Goal: Find specific page/section: Find specific page/section

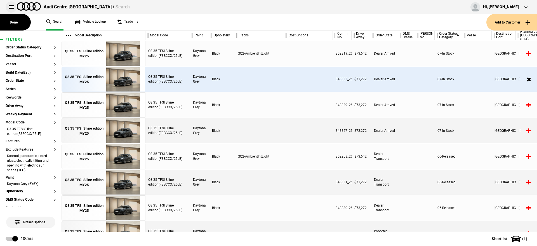
click at [9, 8] on button at bounding box center [11, 6] width 11 height 11
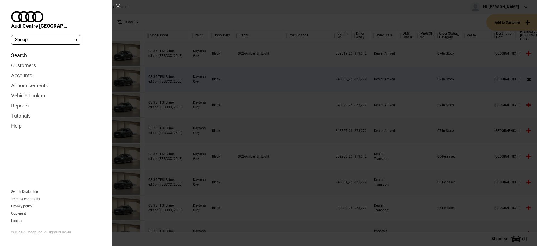
click at [22, 51] on link "Search" at bounding box center [55, 55] width 89 height 10
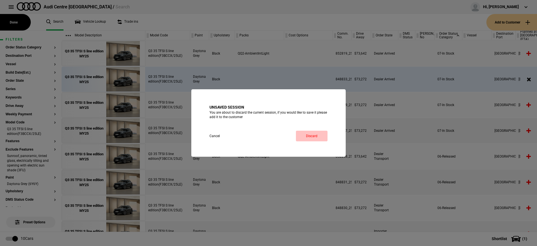
click at [316, 136] on link "Discard" at bounding box center [312, 136] width 32 height 11
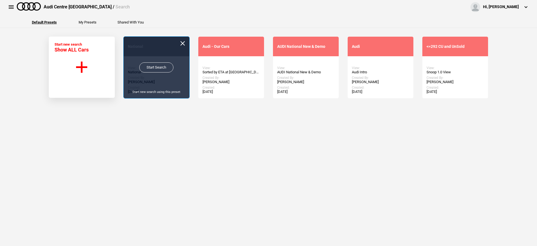
click at [163, 67] on link "Start Search" at bounding box center [156, 67] width 34 height 10
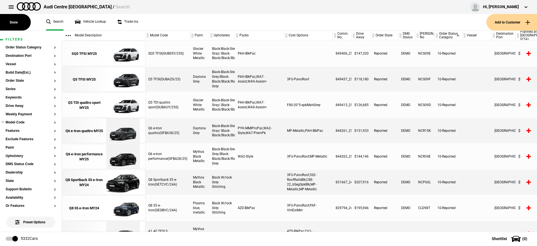
click at [23, 120] on button "Model Code" at bounding box center [31, 122] width 50 height 4
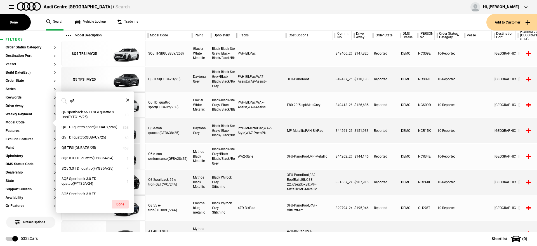
scroll to position [140, 0]
type input "q5"
click at [102, 142] on button "Q5 TDI quattro(GUBAUY/25)" at bounding box center [95, 137] width 78 height 10
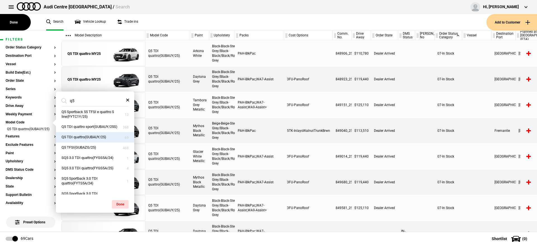
click at [422, 174] on div at bounding box center [424, 181] width 19 height 25
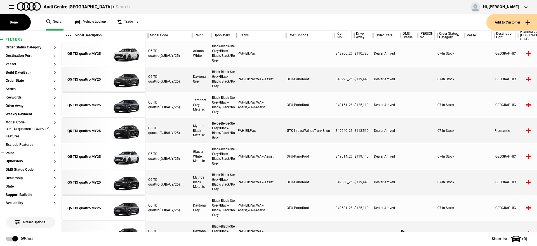
click at [13, 155] on button "Paint" at bounding box center [31, 153] width 50 height 4
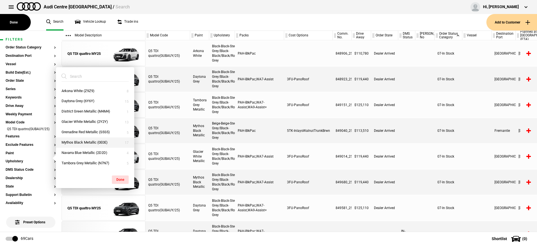
click at [93, 139] on button "Mythos Black Metallic (0E0E)" at bounding box center [95, 142] width 78 height 10
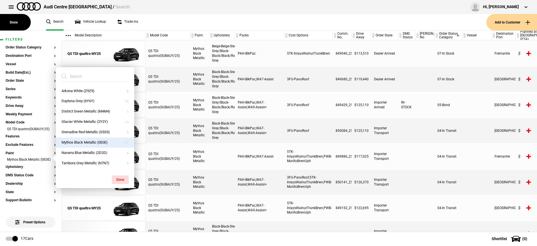
drag, startPoint x: 231, startPoint y: 160, endPoint x: 227, endPoint y: 160, distance: 3.6
click at [231, 159] on div at bounding box center [222, 156] width 26 height 25
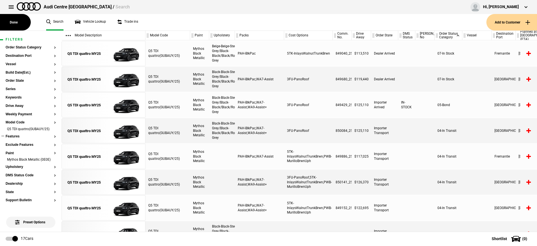
click at [19, 138] on button "Features" at bounding box center [31, 136] width 50 height 4
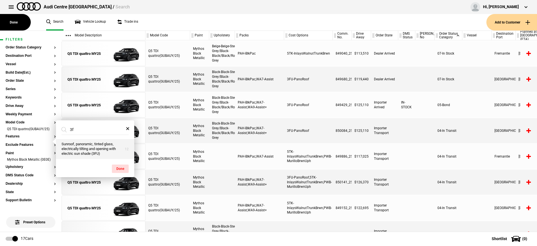
type input "3f"
click at [89, 148] on button "Sunroof, panoramic, tinted glass, electrically tilting and opening with electri…" at bounding box center [95, 149] width 78 height 20
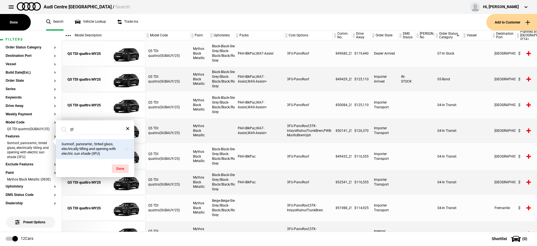
click at [424, 129] on div at bounding box center [424, 130] width 19 height 25
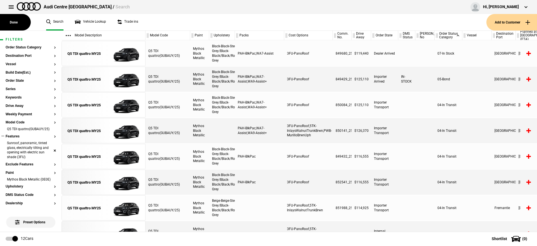
click at [49, 155] on li "Sunroof, panoramic, tinted glass, electrically tilting and opening with electri…" at bounding box center [31, 151] width 50 height 20
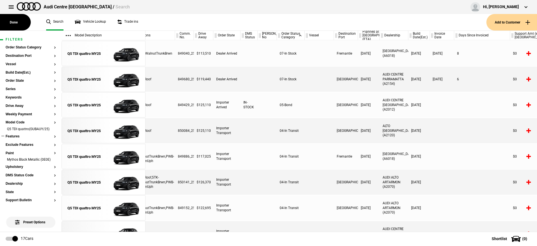
scroll to position [0, 0]
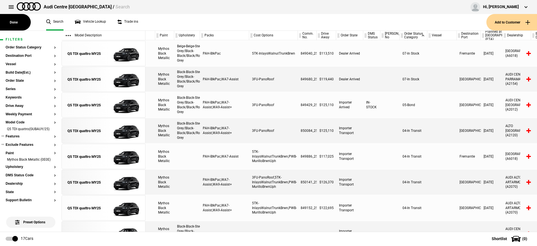
click at [18, 147] on button "Exclude Features" at bounding box center [31, 145] width 50 height 4
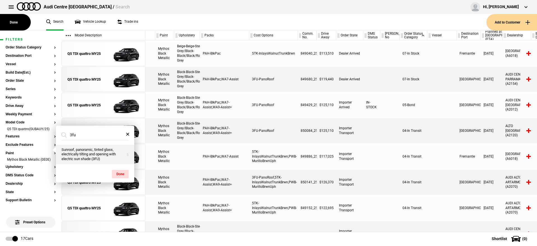
type input "3fu"
click at [90, 156] on button "Sunroof, panoramic, tinted glass, electrically tilting and opening with electri…" at bounding box center [95, 155] width 78 height 20
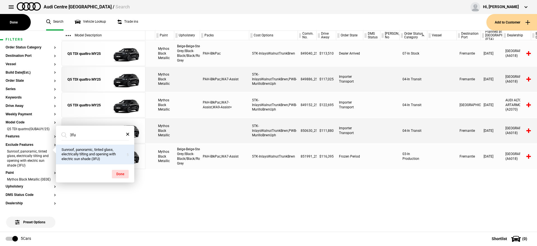
click at [313, 162] on div "851991_25" at bounding box center [307, 156] width 19 height 25
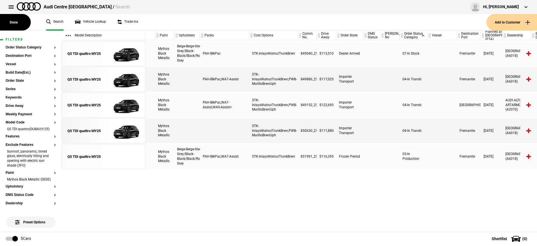
click at [333, 183] on div "Q5 TDI quattro(GUBAUY/25) Mythos Black Metallic Beige-Beige-Steel Grey/Black-Bl…" at bounding box center [340, 135] width 391 height 191
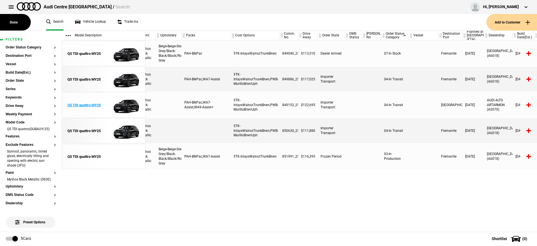
click at [120, 100] on img at bounding box center [122, 105] width 39 height 25
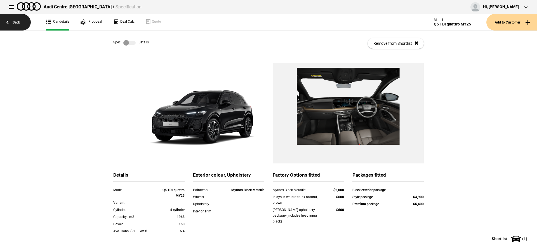
click at [18, 24] on link "Back" at bounding box center [15, 22] width 31 height 16
